Goal: Transaction & Acquisition: Purchase product/service

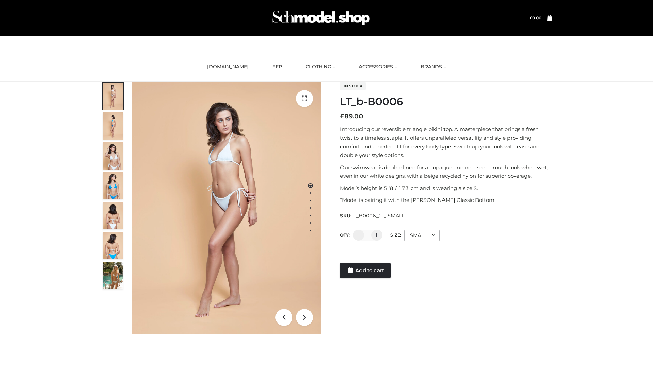
click at [366, 271] on link "Add to cart" at bounding box center [365, 270] width 51 height 15
